Goal: Task Accomplishment & Management: Manage account settings

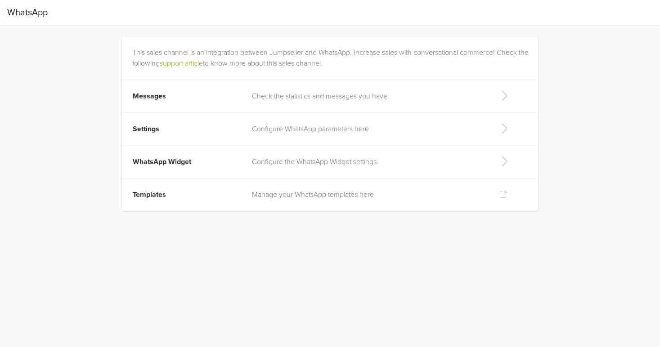
click at [496, 92] on icon at bounding box center [504, 96] width 18 height 14
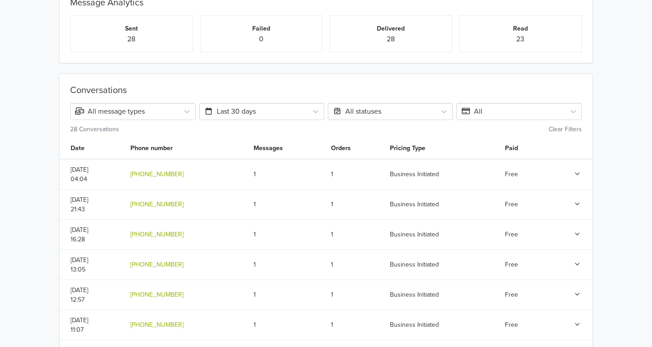
scroll to position [54, 0]
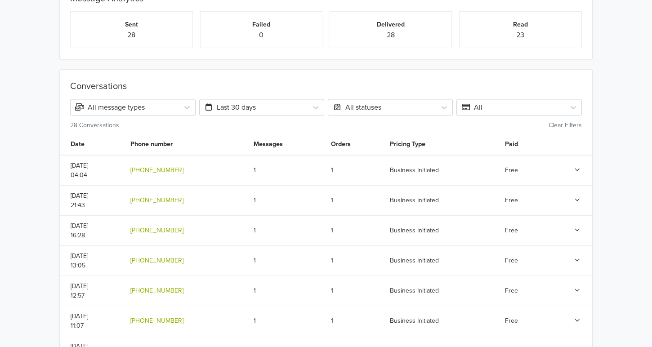
click at [175, 107] on div "All message types" at bounding box center [125, 107] width 108 height 13
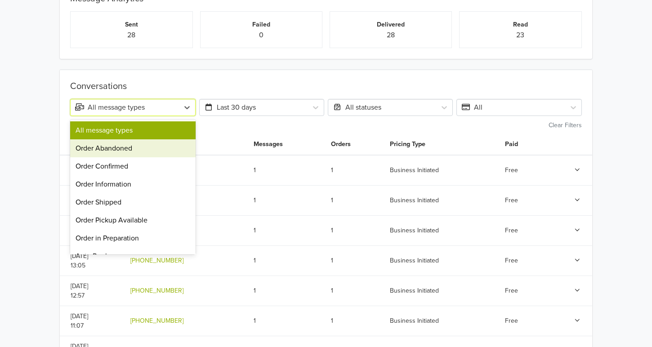
click at [159, 156] on div "Order Abandoned" at bounding box center [132, 148] width 125 height 18
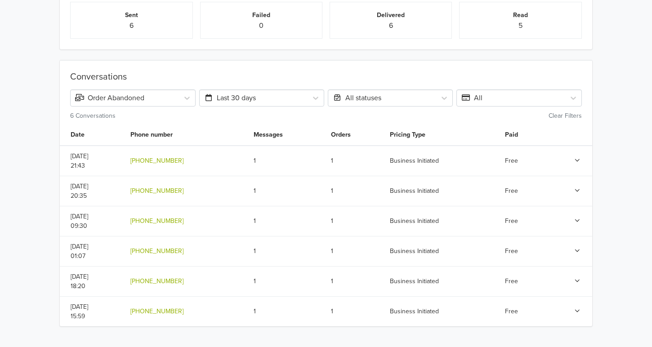
scroll to position [0, 0]
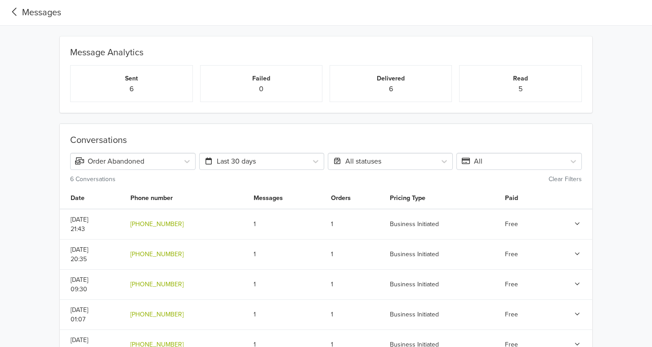
click at [15, 16] on icon at bounding box center [14, 12] width 15 height 12
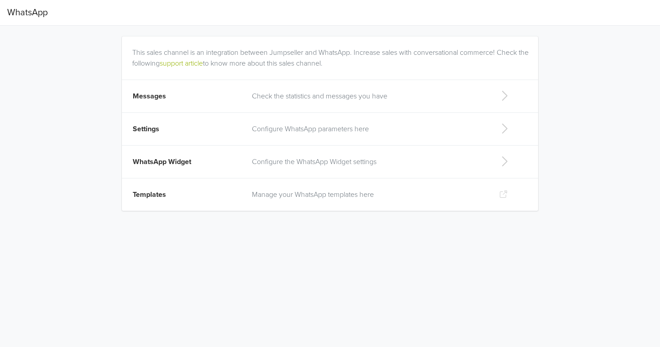
click at [341, 97] on p "Check the statistics and messages you have" at bounding box center [368, 96] width 233 height 11
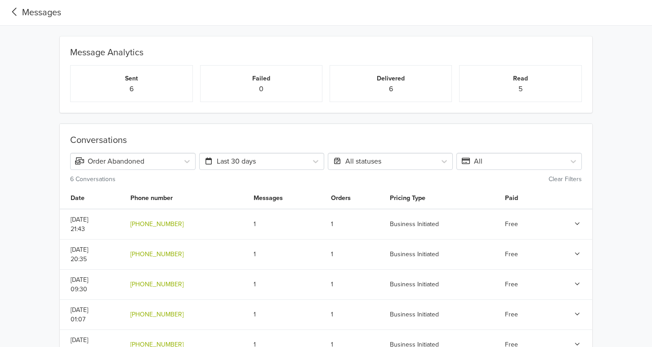
click at [10, 10] on icon at bounding box center [14, 12] width 15 height 12
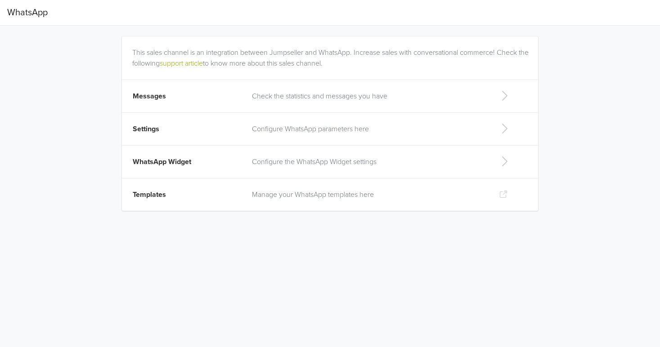
click at [305, 129] on p "Configure WhatsApp parameters here" at bounding box center [368, 129] width 233 height 11
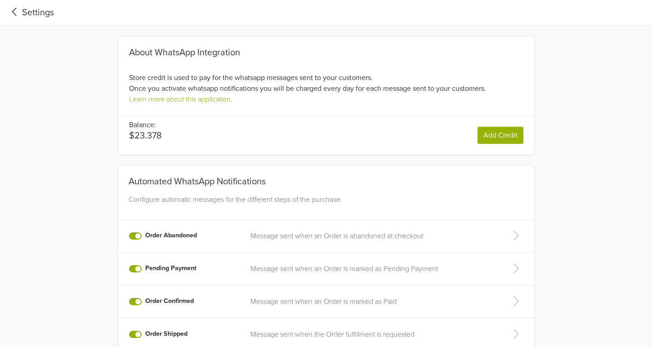
drag, startPoint x: 634, startPoint y: 71, endPoint x: 659, endPoint y: 69, distance: 24.8
click at [652, 69] on html "Settings About WhatsApp Integration Store credit is used to pay for the whatsap…" at bounding box center [326, 274] width 652 height 548
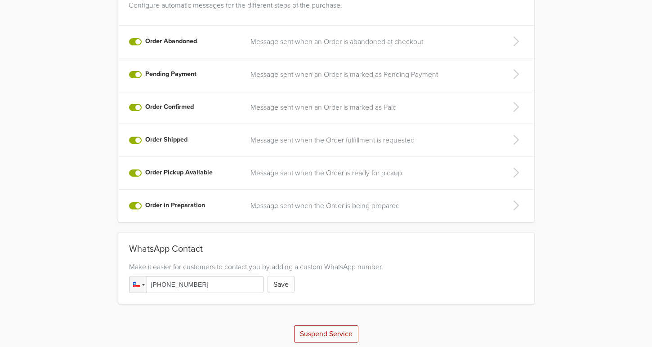
scroll to position [200, 0]
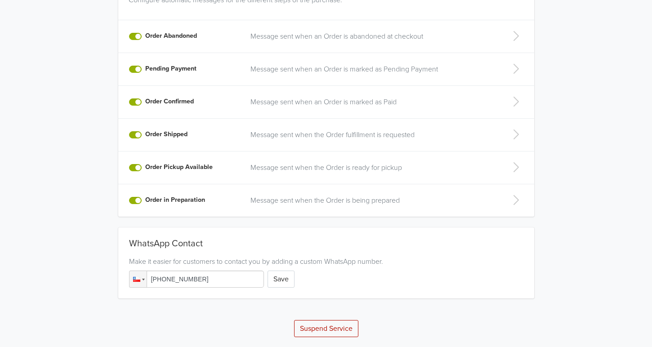
click at [336, 281] on div "Phone [PHONE_NUMBER] Save" at bounding box center [326, 279] width 395 height 17
click at [282, 280] on button "Save" at bounding box center [281, 279] width 27 height 17
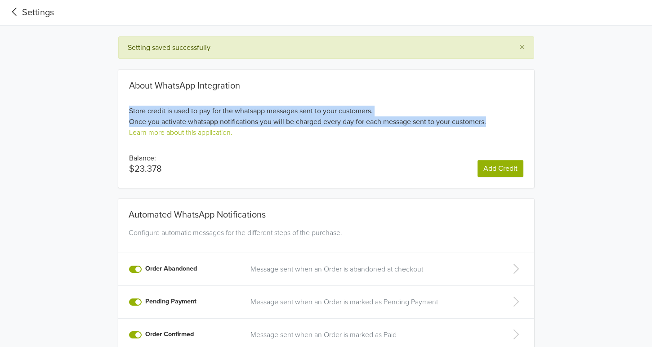
drag, startPoint x: 649, startPoint y: 113, endPoint x: 648, endPoint y: 108, distance: 5.0
click at [648, 108] on div "Setting saved successfully × About WhatsApp Integration Store credit is used to…" at bounding box center [326, 303] width 652 height 534
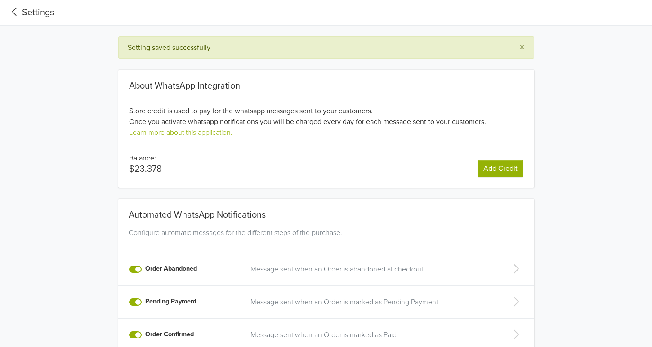
click at [13, 19] on span "Settings" at bounding box center [30, 13] width 47 height 18
click at [16, 14] on icon at bounding box center [14, 12] width 15 height 12
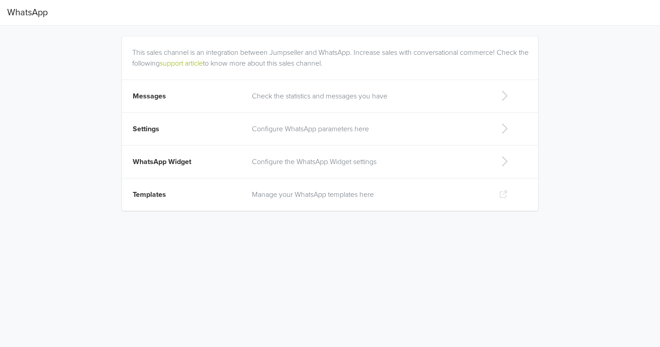
click at [296, 164] on p "Configure the WhatsApp Widget settings" at bounding box center [368, 162] width 233 height 11
select select "rb"
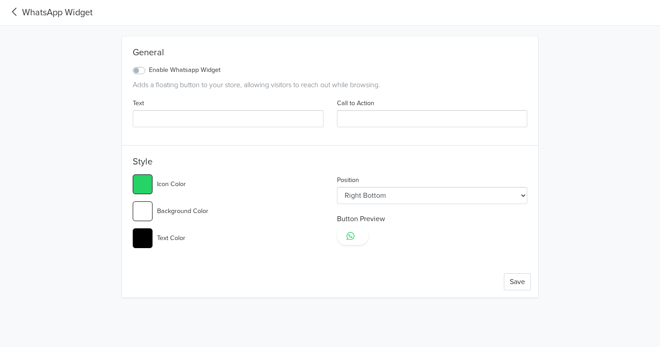
type input "#25d366"
select select "lt"
click at [244, 114] on input "Text" at bounding box center [228, 118] width 191 height 17
click at [138, 74] on div "Enable Whatsapp Widget" at bounding box center [177, 70] width 88 height 11
click at [149, 71] on label "Enable Whatsapp Widget" at bounding box center [185, 70] width 72 height 10
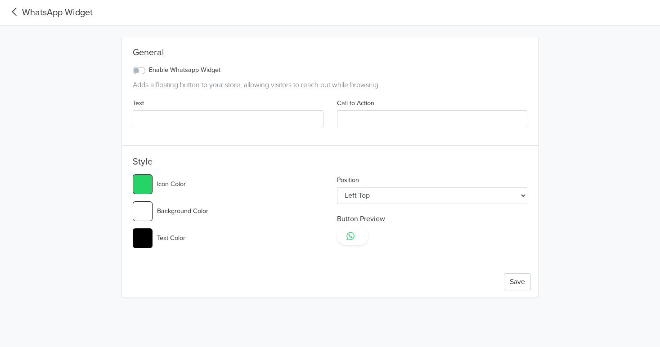
click at [0, 0] on input "Enable Whatsapp Widget" at bounding box center [0, 0] width 0 height 0
click at [287, 125] on input "Text" at bounding box center [228, 118] width 191 height 17
click at [146, 183] on input "#25d366" at bounding box center [143, 185] width 20 height 20
click at [467, 247] on div "Position Left Top Left Center Left Bottom Right Top Right Center Right Bottom B…" at bounding box center [432, 215] width 204 height 81
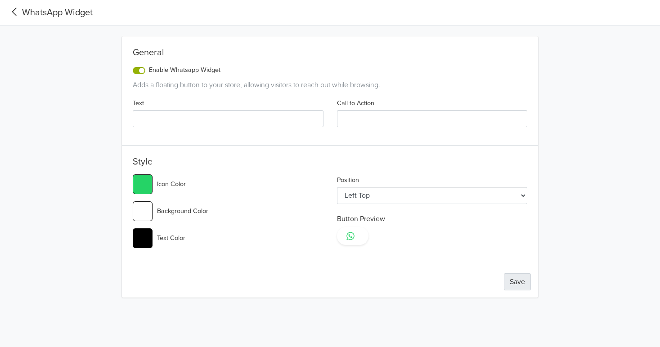
click at [524, 277] on button "Save" at bounding box center [517, 282] width 27 height 17
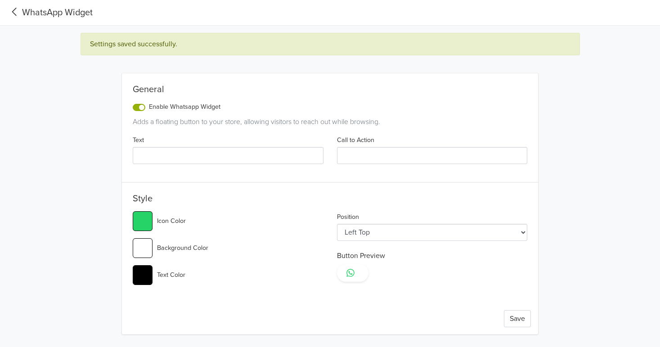
type input "#25d366"
click at [12, 11] on icon at bounding box center [14, 12] width 4 height 8
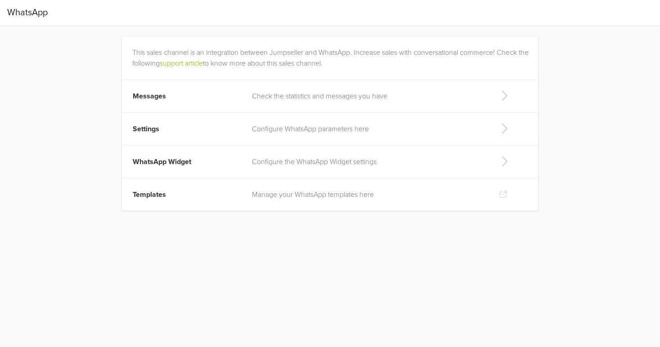
click at [304, 193] on p "Manage your WhatsApp templates here" at bounding box center [368, 194] width 233 height 11
click at [203, 64] on link "support article" at bounding box center [181, 63] width 43 height 9
click at [345, 98] on p "Check the statistics and messages you have" at bounding box center [368, 96] width 233 height 11
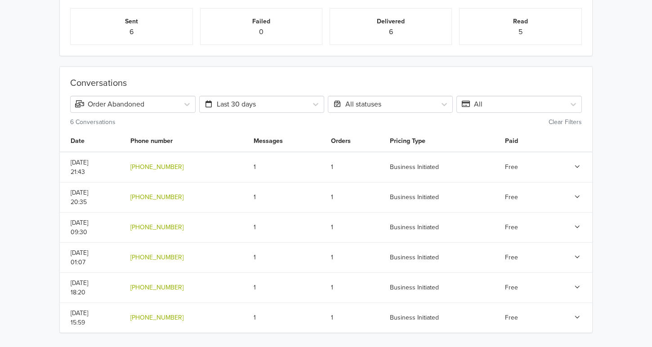
scroll to position [63, 0]
